Goal: Transaction & Acquisition: Purchase product/service

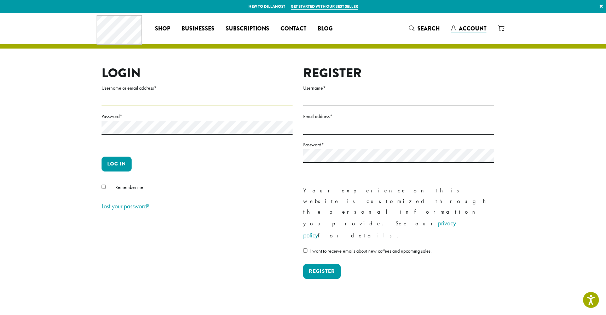
type input "********"
click at [122, 161] on button "Log in" at bounding box center [117, 163] width 30 height 15
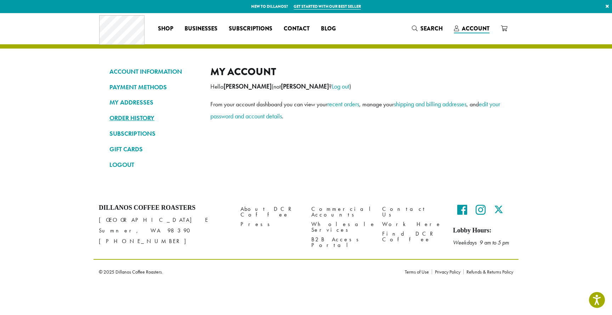
click at [130, 114] on link "ORDER HISTORY" at bounding box center [154, 118] width 90 height 12
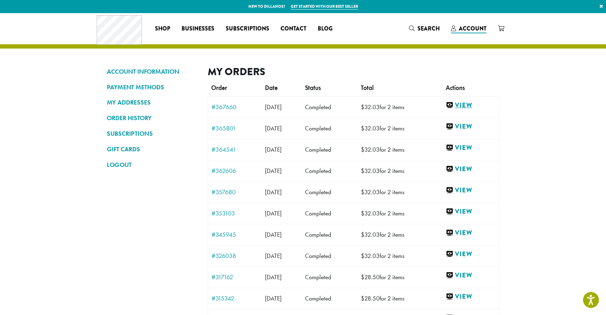
click at [473, 103] on link "View" at bounding box center [471, 105] width 50 height 9
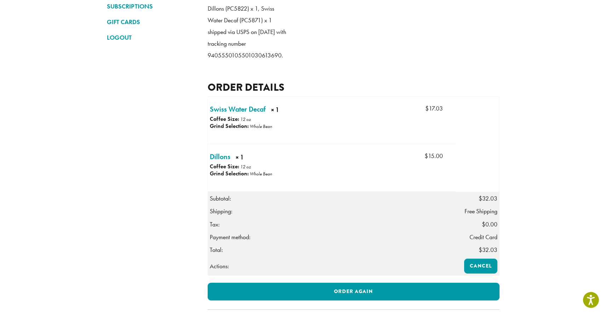
scroll to position [151, 0]
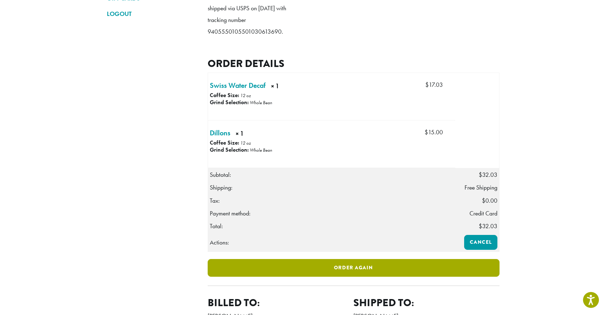
click at [388, 276] on link "Order again" at bounding box center [354, 268] width 292 height 18
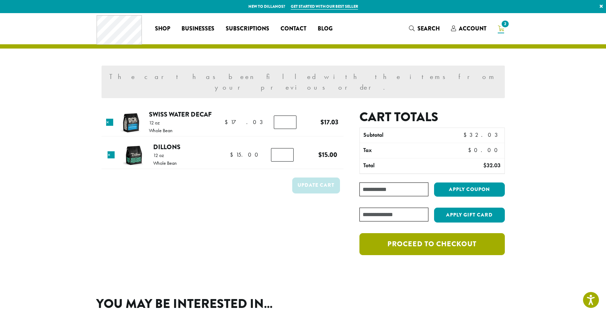
click at [476, 233] on link "Proceed to checkout" at bounding box center [432, 244] width 145 height 22
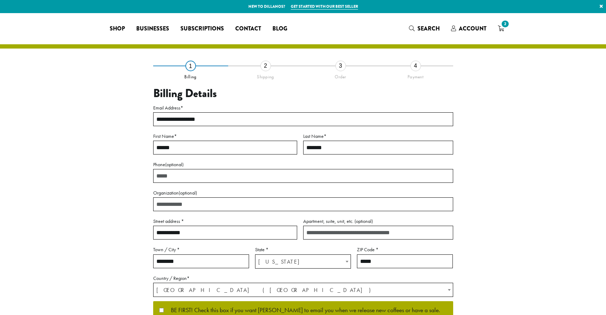
select select "**"
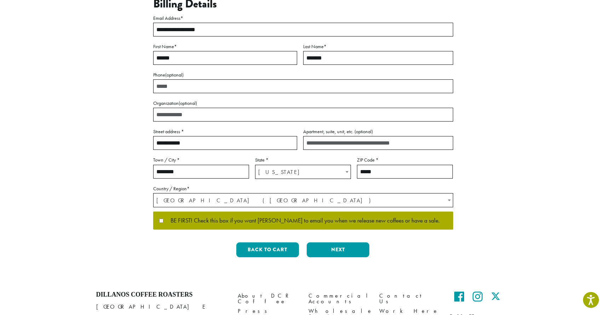
scroll to position [114, 0]
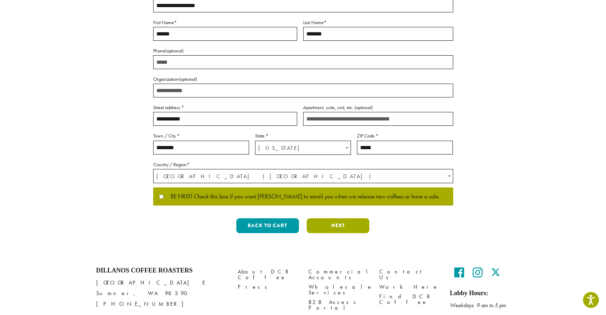
click at [345, 221] on button "Next" at bounding box center [338, 225] width 63 height 15
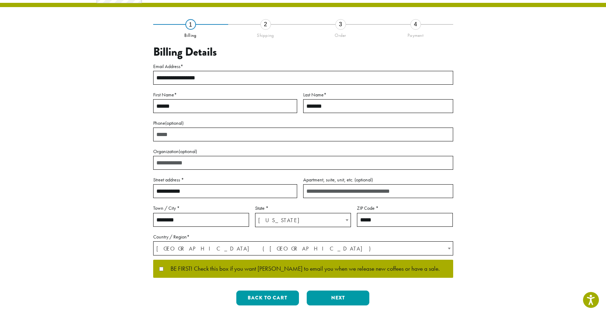
scroll to position [0, 0]
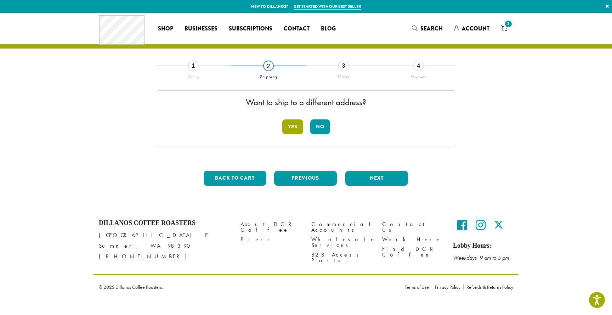
click at [291, 125] on button "Yes" at bounding box center [292, 126] width 21 height 15
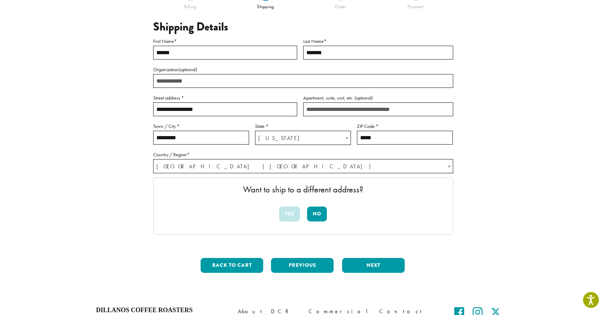
scroll to position [91, 0]
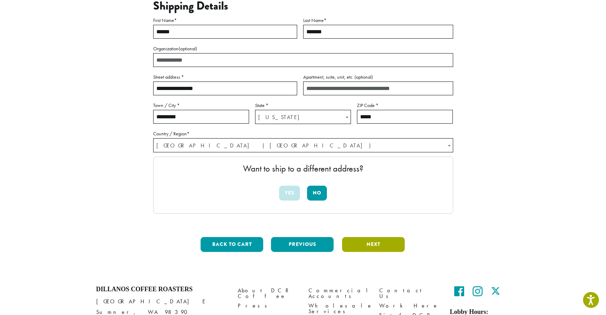
click at [393, 240] on button "Next" at bounding box center [373, 244] width 63 height 15
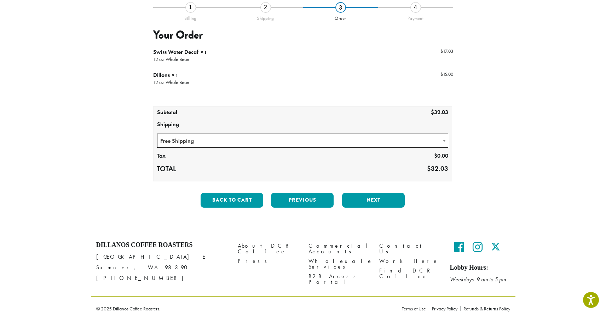
scroll to position [64, 0]
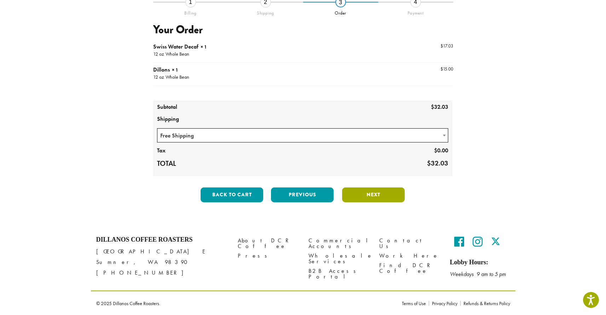
click at [385, 192] on button "Next" at bounding box center [373, 194] width 63 height 15
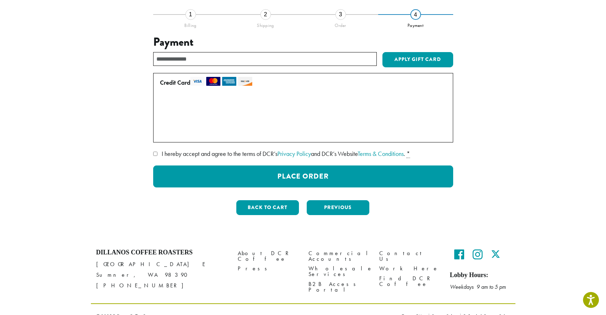
scroll to position [24, 0]
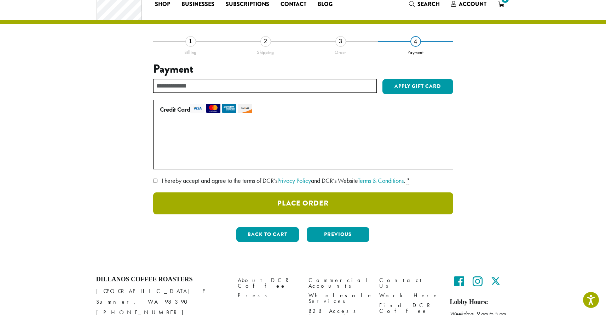
click at [369, 200] on button "Place Order" at bounding box center [303, 203] width 300 height 22
